Goal: Task Accomplishment & Management: Manage account settings

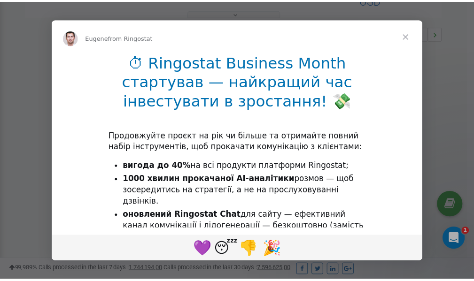
scroll to position [281, 0]
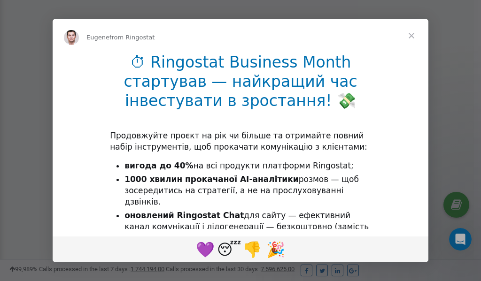
click at [412, 38] on span "Close" at bounding box center [412, 36] width 34 height 34
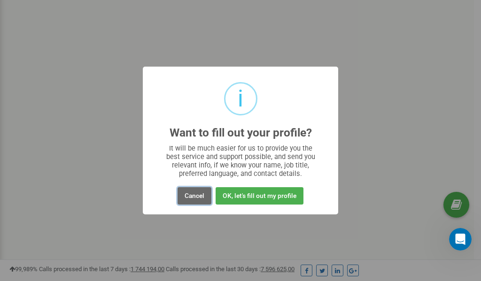
click at [195, 195] on button "Cancel" at bounding box center [195, 195] width 34 height 17
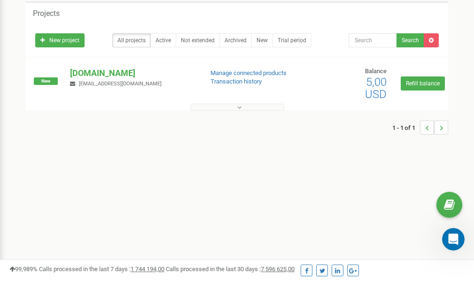
scroll to position [0, 0]
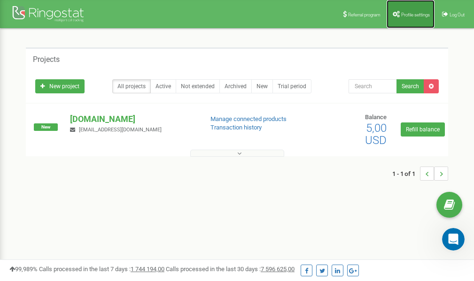
click at [412, 15] on span "Profile settings" at bounding box center [415, 14] width 29 height 5
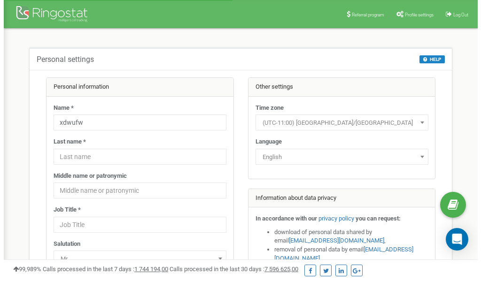
scroll to position [47, 0]
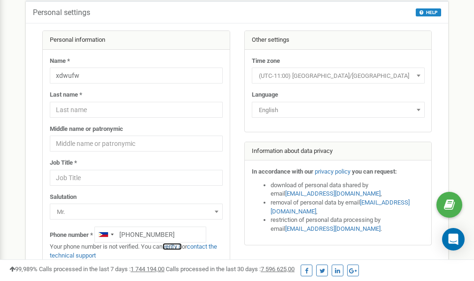
click at [177, 247] on link "verify it" at bounding box center [172, 246] width 19 height 7
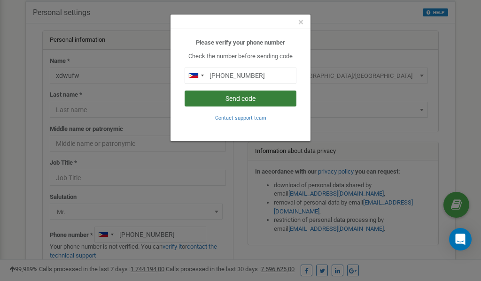
click at [219, 100] on button "Send code" at bounding box center [241, 99] width 112 height 16
